Goal: Information Seeking & Learning: Learn about a topic

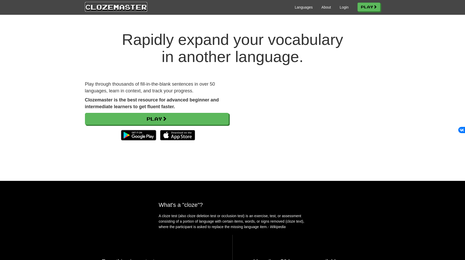
click at [136, 7] on link "Clozemaster" at bounding box center [116, 7] width 62 height 10
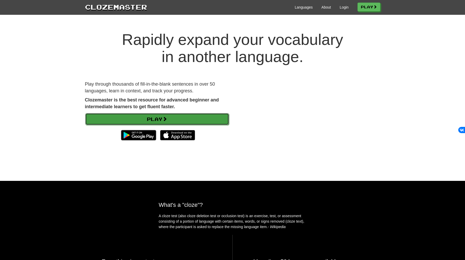
click at [159, 119] on link "Play" at bounding box center [157, 119] width 144 height 12
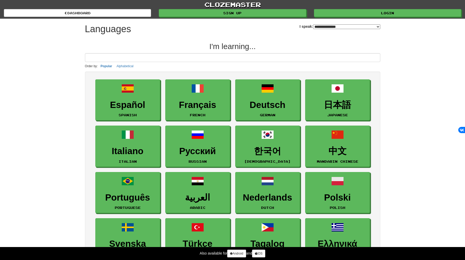
select select "*******"
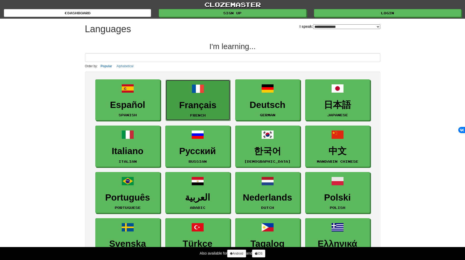
click at [192, 105] on h3 "Français" at bounding box center [197, 105] width 59 height 10
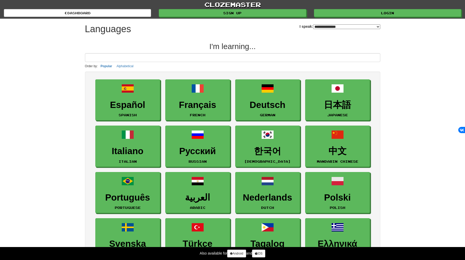
click at [319, 26] on select "**********" at bounding box center [346, 26] width 67 height 5
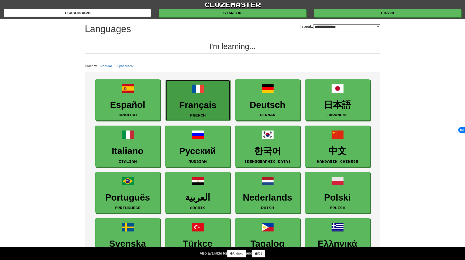
click at [206, 100] on h3 "Français" at bounding box center [197, 105] width 59 height 10
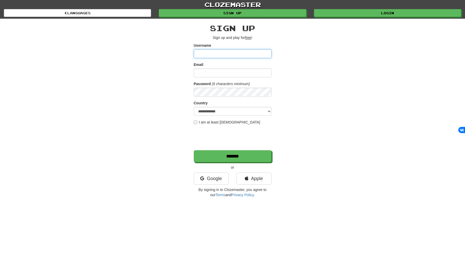
click at [212, 56] on input "Username" at bounding box center [233, 53] width 78 height 9
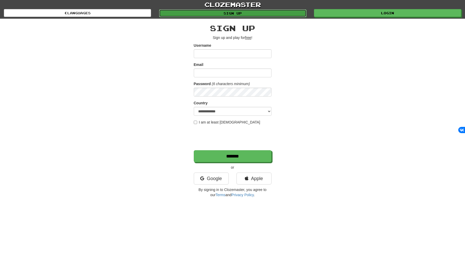
click at [227, 12] on link "Sign up" at bounding box center [232, 13] width 147 height 8
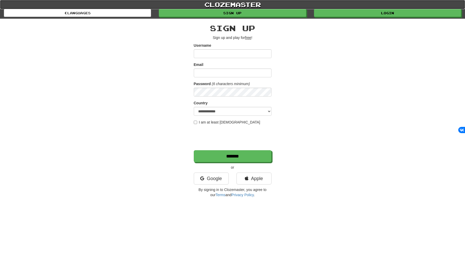
click at [329, 9] on link "clozemaster" at bounding box center [232, 4] width 465 height 9
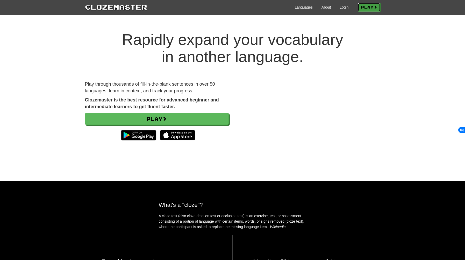
click at [365, 4] on link "Play" at bounding box center [369, 7] width 23 height 9
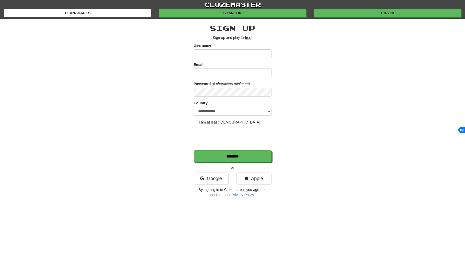
click at [218, 54] on input "Username" at bounding box center [233, 53] width 78 height 9
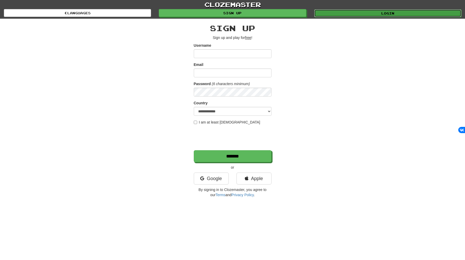
click at [397, 10] on link "Login" at bounding box center [387, 13] width 147 height 8
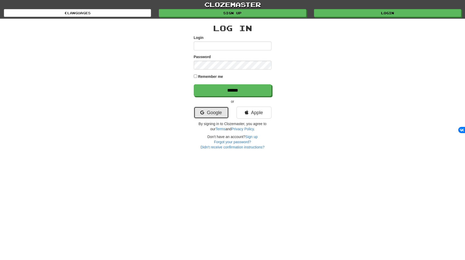
click at [220, 111] on link "Google" at bounding box center [211, 112] width 35 height 12
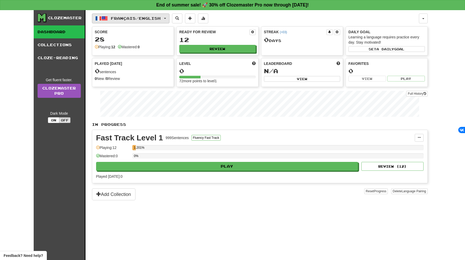
click at [142, 20] on span "Français / English" at bounding box center [136, 18] width 50 height 4
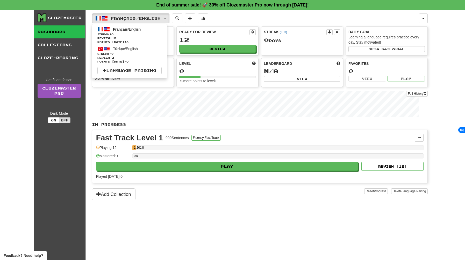
click at [231, 227] on div "Français / English Français / English Streak: 0 Review: 12 Points today: 0 Türk…" at bounding box center [260, 141] width 336 height 262
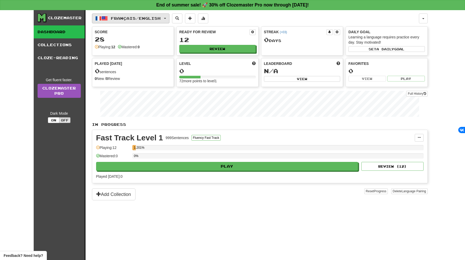
click at [168, 20] on button "Français / English" at bounding box center [130, 18] width 77 height 10
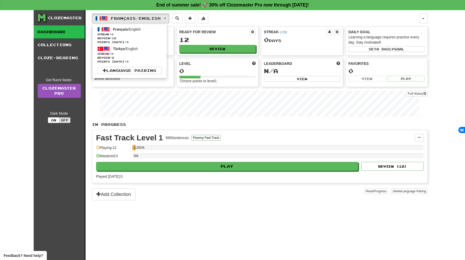
click at [136, 75] on ul "Français / English Streak: 0 Review: 12 Points today: 0 Türkçe / English Streak…" at bounding box center [129, 51] width 75 height 54
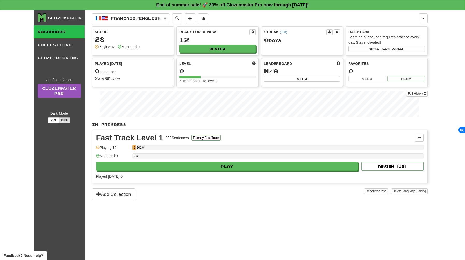
click at [140, 26] on div "Français / English Français / English Streak: 0 Review: 12 Points today: 0 Türk…" at bounding box center [260, 141] width 336 height 262
click at [140, 18] on span "Français / English" at bounding box center [136, 18] width 50 height 4
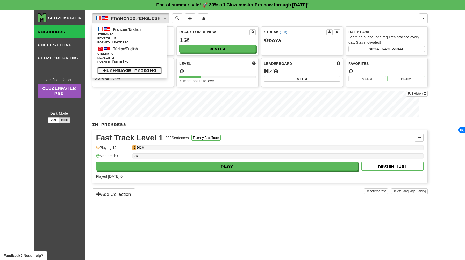
click at [134, 69] on link "Language Pairing" at bounding box center [129, 70] width 64 height 7
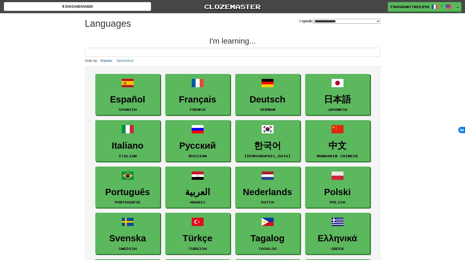
click at [334, 21] on select "**********" at bounding box center [346, 21] width 67 height 5
select select "******"
click at [313, 19] on select "**********" at bounding box center [346, 21] width 67 height 5
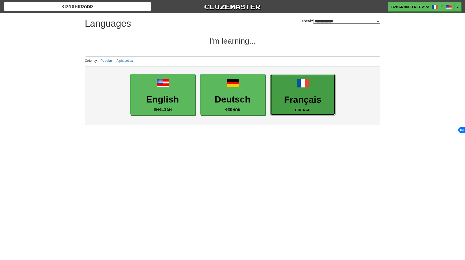
click at [295, 102] on h3 "Français" at bounding box center [302, 100] width 59 height 10
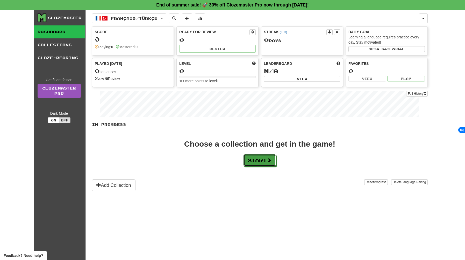
click at [269, 160] on span at bounding box center [269, 159] width 5 height 5
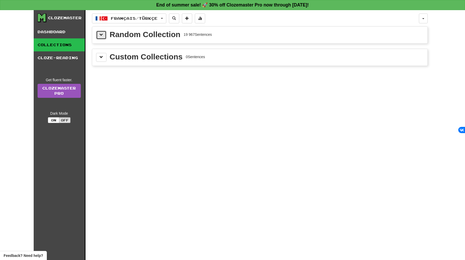
click at [104, 34] on button at bounding box center [101, 35] width 10 height 9
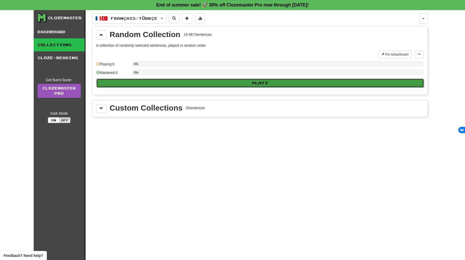
click at [248, 85] on button "Play" at bounding box center [259, 82] width 327 height 9
select select "**"
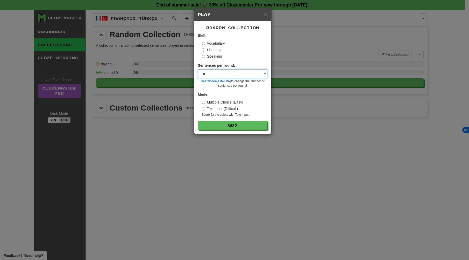
click at [230, 75] on select "* ** ** ** ** ** *** ********" at bounding box center [232, 73] width 69 height 9
click at [213, 50] on label "Listening" at bounding box center [212, 49] width 20 height 5
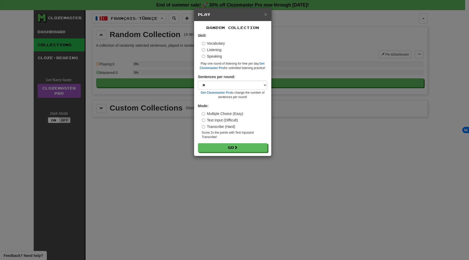
click at [216, 55] on label "Speaking" at bounding box center [212, 56] width 20 height 5
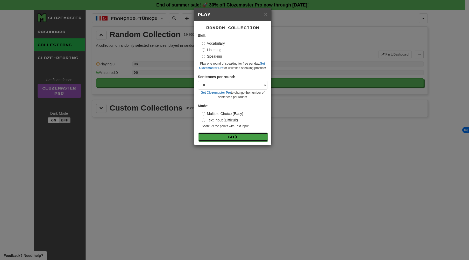
click at [236, 135] on span at bounding box center [236, 137] width 4 height 4
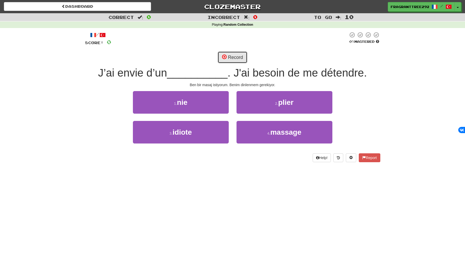
click at [232, 54] on button "Record" at bounding box center [233, 57] width 30 height 12
click at [239, 58] on button "Record" at bounding box center [233, 57] width 30 height 12
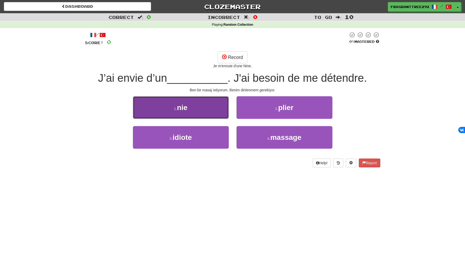
click at [209, 105] on button "1 . nie" at bounding box center [181, 107] width 96 height 23
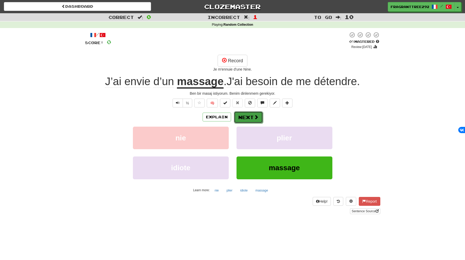
click at [247, 118] on button "Next" at bounding box center [248, 117] width 29 height 12
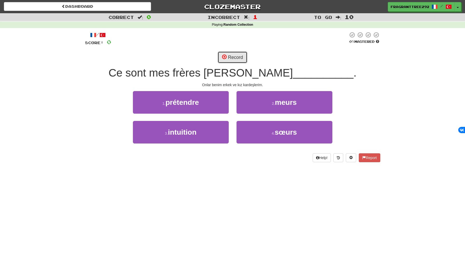
click at [232, 58] on button "Record" at bounding box center [233, 57] width 30 height 12
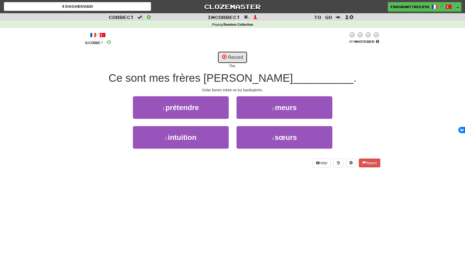
click at [234, 59] on button "Record" at bounding box center [233, 57] width 30 height 12
click at [207, 78] on span "Ce sont mes frères [PERSON_NAME]" at bounding box center [201, 78] width 184 height 12
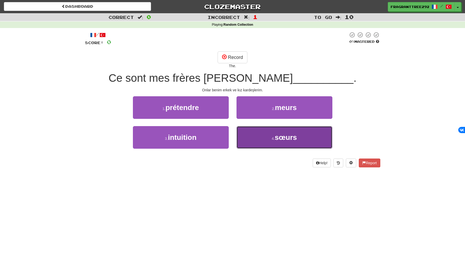
click at [287, 138] on span "sœurs" at bounding box center [286, 137] width 22 height 8
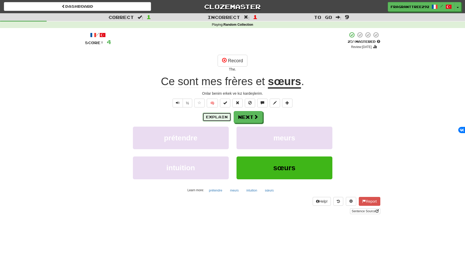
click at [220, 117] on button "Explain" at bounding box center [217, 116] width 28 height 9
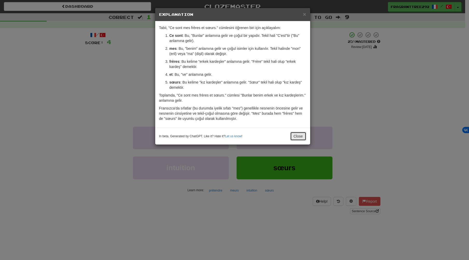
click at [300, 136] on button "Close" at bounding box center [298, 136] width 16 height 9
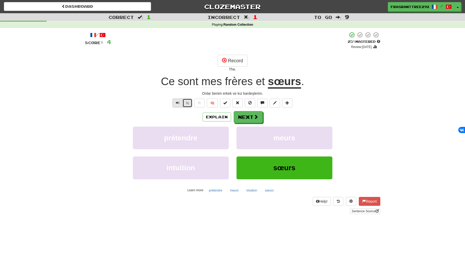
click at [181, 103] on div "½" at bounding box center [181, 102] width 21 height 9
click at [180, 103] on button "Text-to-speech controls" at bounding box center [178, 102] width 10 height 9
click at [249, 119] on button "Next" at bounding box center [248, 117] width 29 height 12
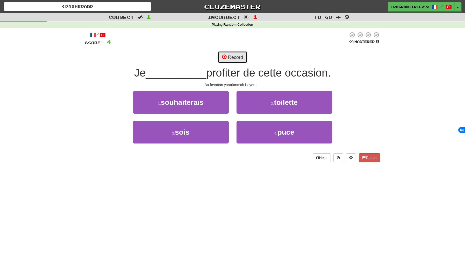
click at [223, 56] on span at bounding box center [224, 56] width 5 height 5
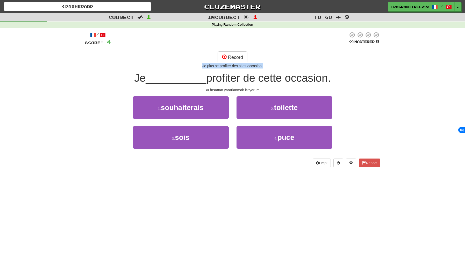
drag, startPoint x: 201, startPoint y: 66, endPoint x: 269, endPoint y: 67, distance: 68.1
click at [269, 67] on div "Je plus se profiter des sites occasion." at bounding box center [232, 65] width 295 height 5
drag, startPoint x: 269, startPoint y: 67, endPoint x: 250, endPoint y: 88, distance: 28.6
click at [250, 88] on div "Bu fırsattan yararlanmak istiyorum." at bounding box center [232, 89] width 295 height 5
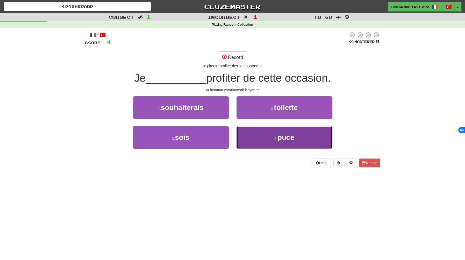
click at [267, 135] on button "4 . puce" at bounding box center [284, 137] width 96 height 23
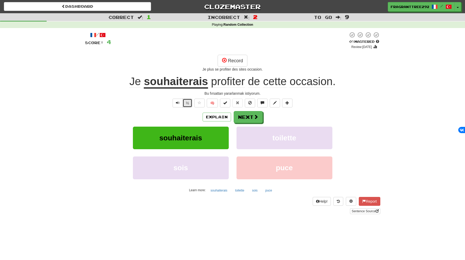
click at [188, 102] on button "½" at bounding box center [188, 102] width 10 height 9
click at [162, 78] on u "souhaiterais" at bounding box center [176, 81] width 64 height 13
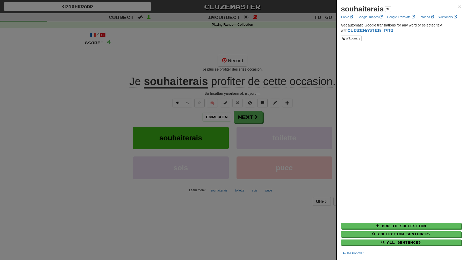
click at [106, 80] on div at bounding box center [232, 130] width 465 height 260
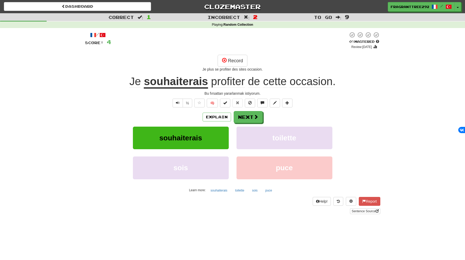
click at [175, 83] on u "souhaiterais" at bounding box center [176, 81] width 64 height 13
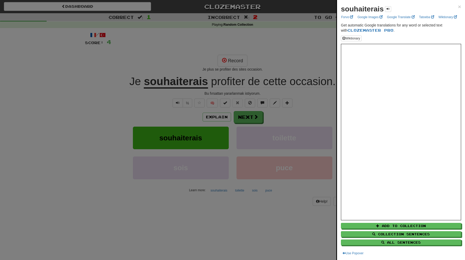
click at [146, 98] on div at bounding box center [232, 130] width 465 height 260
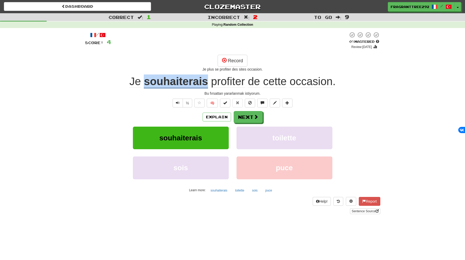
drag, startPoint x: 144, startPoint y: 83, endPoint x: 207, endPoint y: 82, distance: 63.0
click at [207, 82] on u "souhaiterais" at bounding box center [176, 81] width 64 height 13
copy u "souhaiterais"
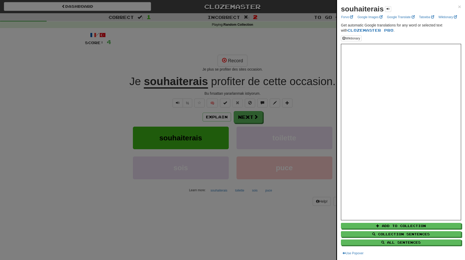
click at [241, 35] on div at bounding box center [232, 130] width 465 height 260
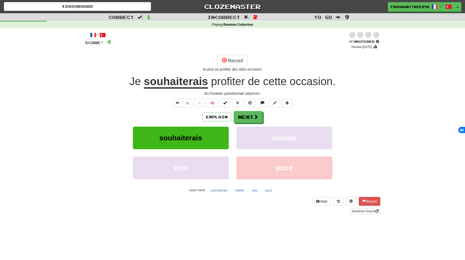
click at [234, 82] on span "profiter" at bounding box center [228, 81] width 34 height 12
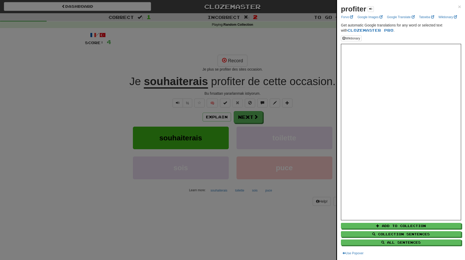
click at [314, 96] on div at bounding box center [232, 130] width 465 height 260
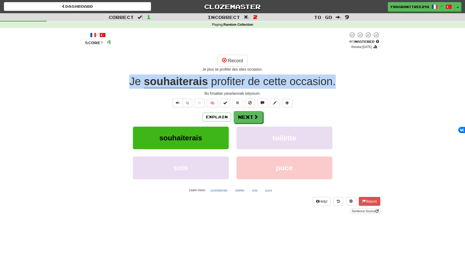
drag, startPoint x: 118, startPoint y: 80, endPoint x: 335, endPoint y: 82, distance: 216.8
click at [335, 82] on div "Je souhaiterais profiter de cette occasion ." at bounding box center [232, 81] width 295 height 14
copy div "Je souhaiterais profiter de cette occasion ."
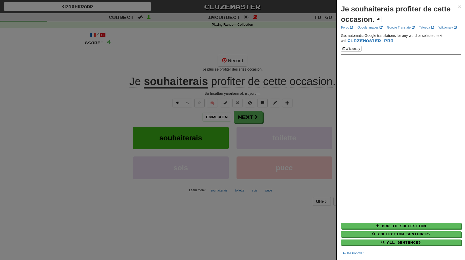
click at [148, 84] on div at bounding box center [232, 130] width 465 height 260
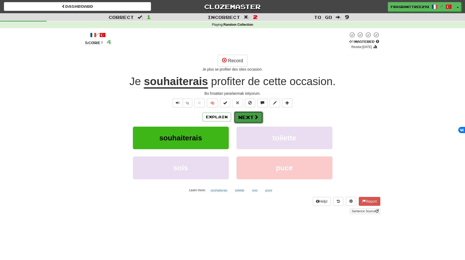
click at [254, 116] on span at bounding box center [256, 116] width 5 height 5
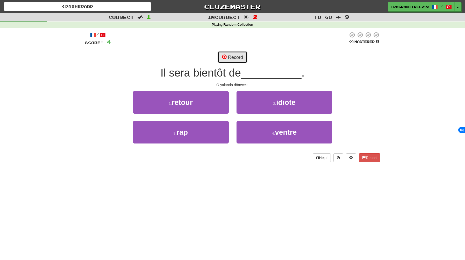
click at [236, 59] on button "Record" at bounding box center [233, 57] width 30 height 12
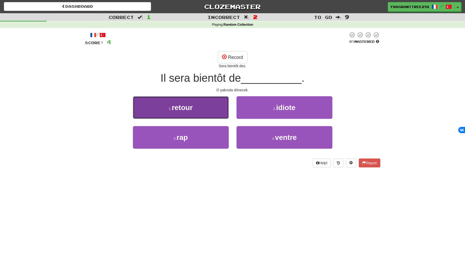
click at [215, 99] on button "1 . retour" at bounding box center [181, 107] width 96 height 23
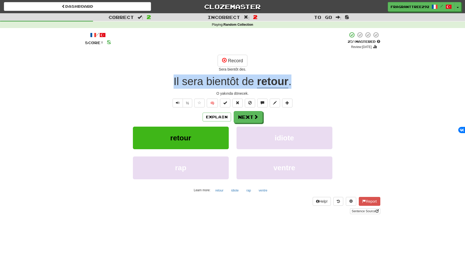
drag, startPoint x: 166, startPoint y: 80, endPoint x: 317, endPoint y: 77, distance: 151.0
click at [318, 77] on div "Il sera bientôt de retour ." at bounding box center [232, 81] width 295 height 14
copy div "Il sera bientôt de retour ."
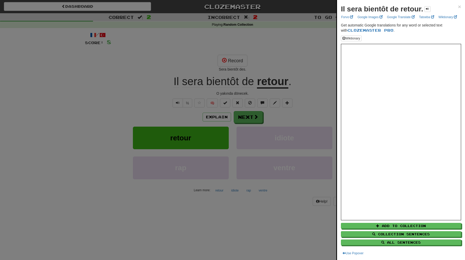
click at [292, 146] on div at bounding box center [232, 130] width 465 height 260
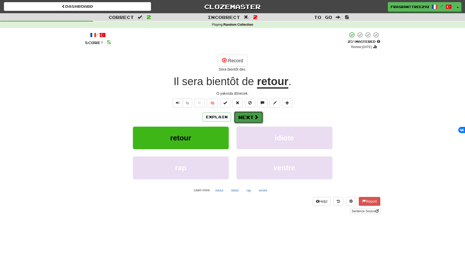
click at [243, 119] on button "Next" at bounding box center [248, 117] width 29 height 12
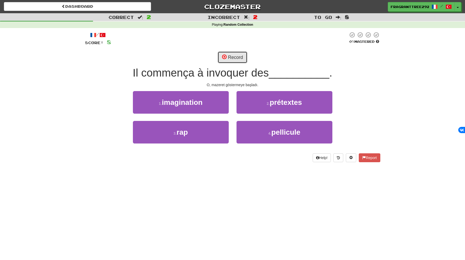
click at [228, 57] on button "Record" at bounding box center [233, 57] width 30 height 12
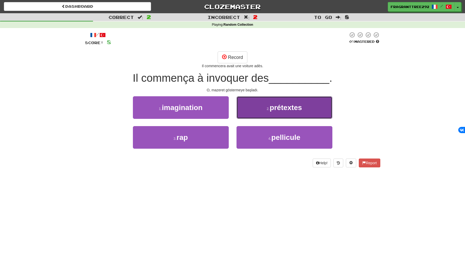
click at [261, 112] on button "2 . prétextes" at bounding box center [284, 107] width 96 height 23
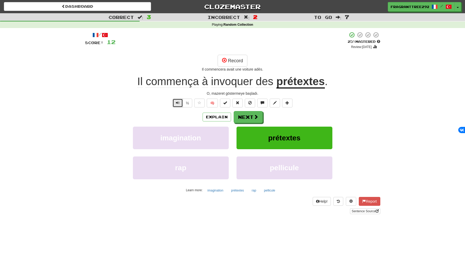
click at [177, 103] on span "Text-to-speech controls" at bounding box center [178, 103] width 4 height 4
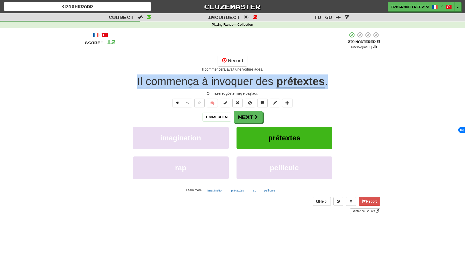
drag, startPoint x: 154, startPoint y: 83, endPoint x: 339, endPoint y: 82, distance: 184.7
click at [339, 82] on div "Il commença à invoquer des prétextes ." at bounding box center [232, 81] width 295 height 14
copy div "Il commença à invoquer des prétextes ."
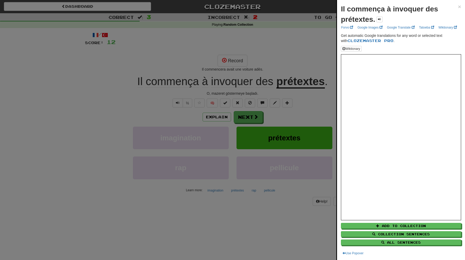
click at [201, 91] on div at bounding box center [232, 130] width 465 height 260
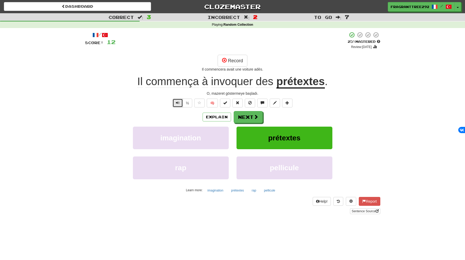
click at [177, 105] on button "Text-to-speech controls" at bounding box center [178, 102] width 10 height 9
click at [242, 116] on button "Next" at bounding box center [248, 117] width 29 height 12
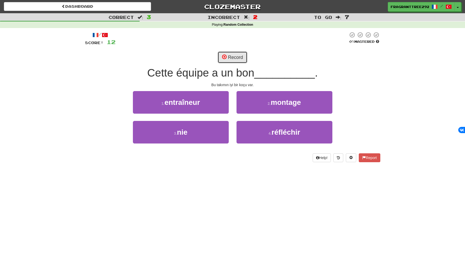
click at [235, 56] on button "Record" at bounding box center [233, 57] width 30 height 12
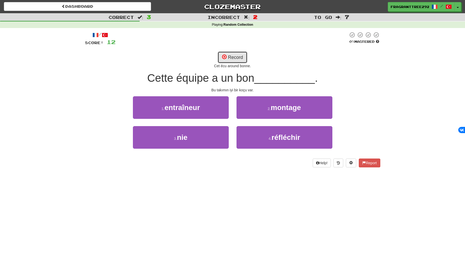
click at [241, 55] on button "Record" at bounding box center [233, 57] width 30 height 12
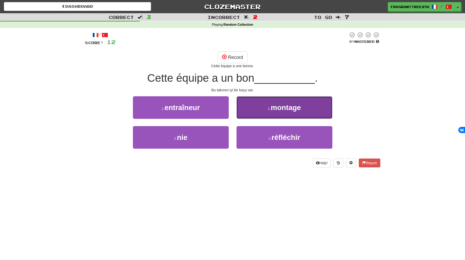
click at [266, 104] on button "2 . montage" at bounding box center [284, 107] width 96 height 23
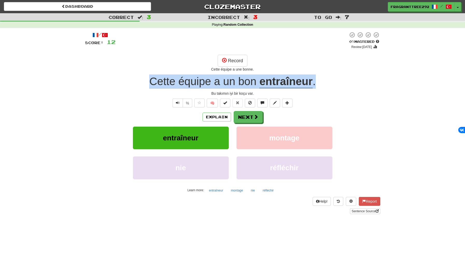
drag, startPoint x: 330, startPoint y: 82, endPoint x: 149, endPoint y: 82, distance: 180.5
click at [149, 82] on div "Cette équipe a un bon entraîneur ." at bounding box center [232, 81] width 295 height 14
copy div "Cette équipe a un bon entraîneur ."
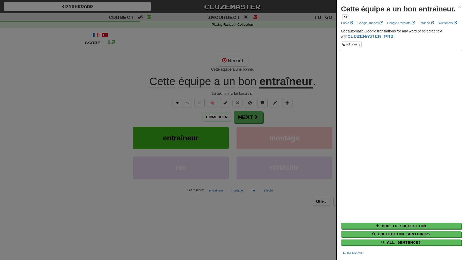
click at [178, 22] on div at bounding box center [232, 130] width 465 height 260
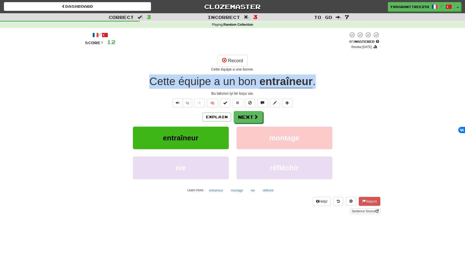
copy div "Cette équipe a un bon entraîneur ."
drag, startPoint x: 144, startPoint y: 84, endPoint x: 338, endPoint y: 80, distance: 193.8
click at [338, 80] on div "Cette équipe a un bon entraîneur ." at bounding box center [232, 81] width 295 height 14
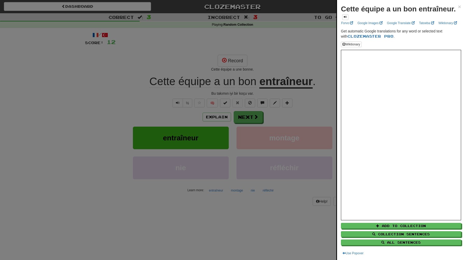
click at [93, 89] on div at bounding box center [232, 130] width 465 height 260
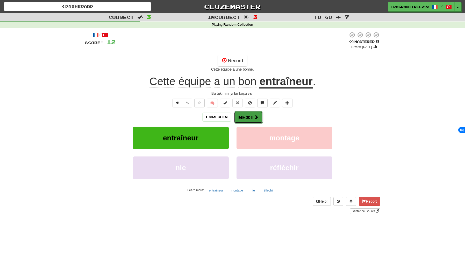
click at [242, 113] on button "Next" at bounding box center [248, 117] width 29 height 12
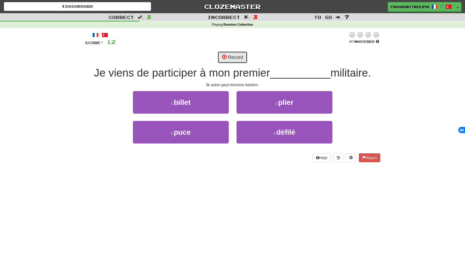
click at [236, 60] on button "Record" at bounding box center [233, 57] width 30 height 12
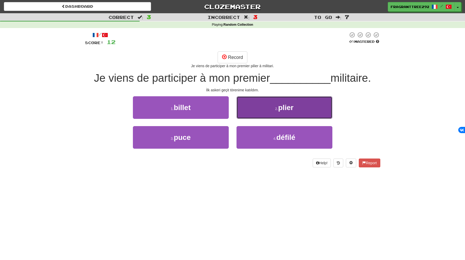
click at [274, 117] on button "2 . plier" at bounding box center [284, 107] width 96 height 23
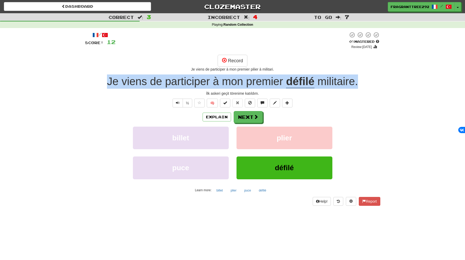
copy div "Je viens de participer à mon premier défilé militaire ."
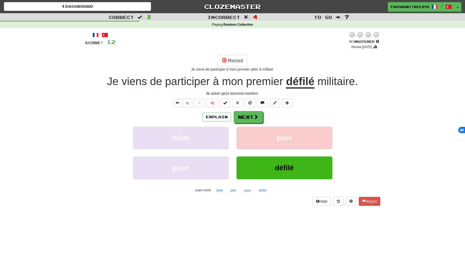
drag, startPoint x: 102, startPoint y: 80, endPoint x: 90, endPoint y: 71, distance: 14.6
click at [90, 71] on div "Je viens de participer à mon premier pilier à militari." at bounding box center [232, 69] width 295 height 5
click at [247, 117] on button "Next" at bounding box center [248, 117] width 29 height 12
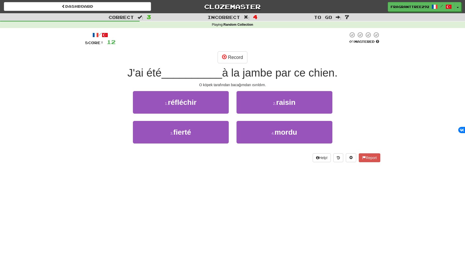
click at [177, 74] on span "__________" at bounding box center [192, 73] width 61 height 12
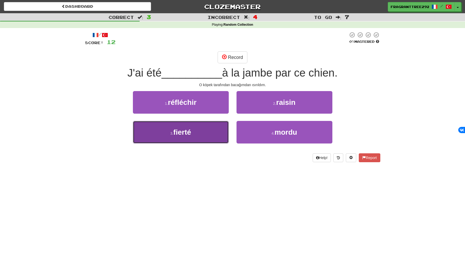
click at [213, 126] on button "3 . fierté" at bounding box center [181, 132] width 96 height 23
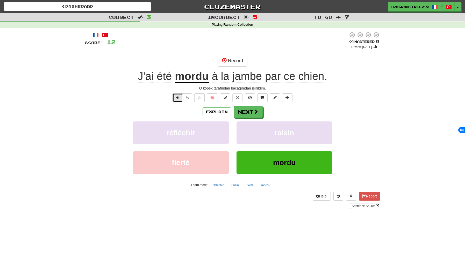
click at [179, 94] on button "Text-to-speech controls" at bounding box center [178, 97] width 10 height 9
click at [180, 94] on button "Text-to-speech controls" at bounding box center [178, 97] width 10 height 9
click at [183, 95] on button "½" at bounding box center [188, 97] width 10 height 9
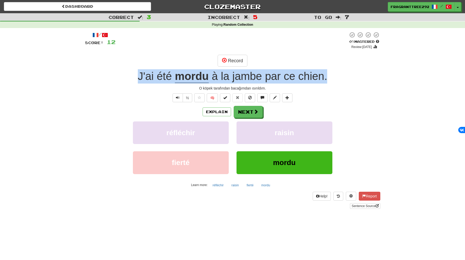
copy div "J'ai été mordu à la jambe par ce chien ."
drag, startPoint x: 336, startPoint y: 74, endPoint x: 125, endPoint y: 81, distance: 210.7
click at [125, 81] on div "J'ai été mordu à la jambe par ce chien ." at bounding box center [232, 76] width 295 height 14
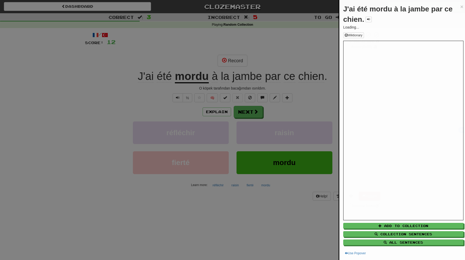
drag, startPoint x: 104, startPoint y: 81, endPoint x: 108, endPoint y: 77, distance: 5.5
click at [104, 81] on div at bounding box center [232, 130] width 465 height 260
